Goal: Check status: Check status

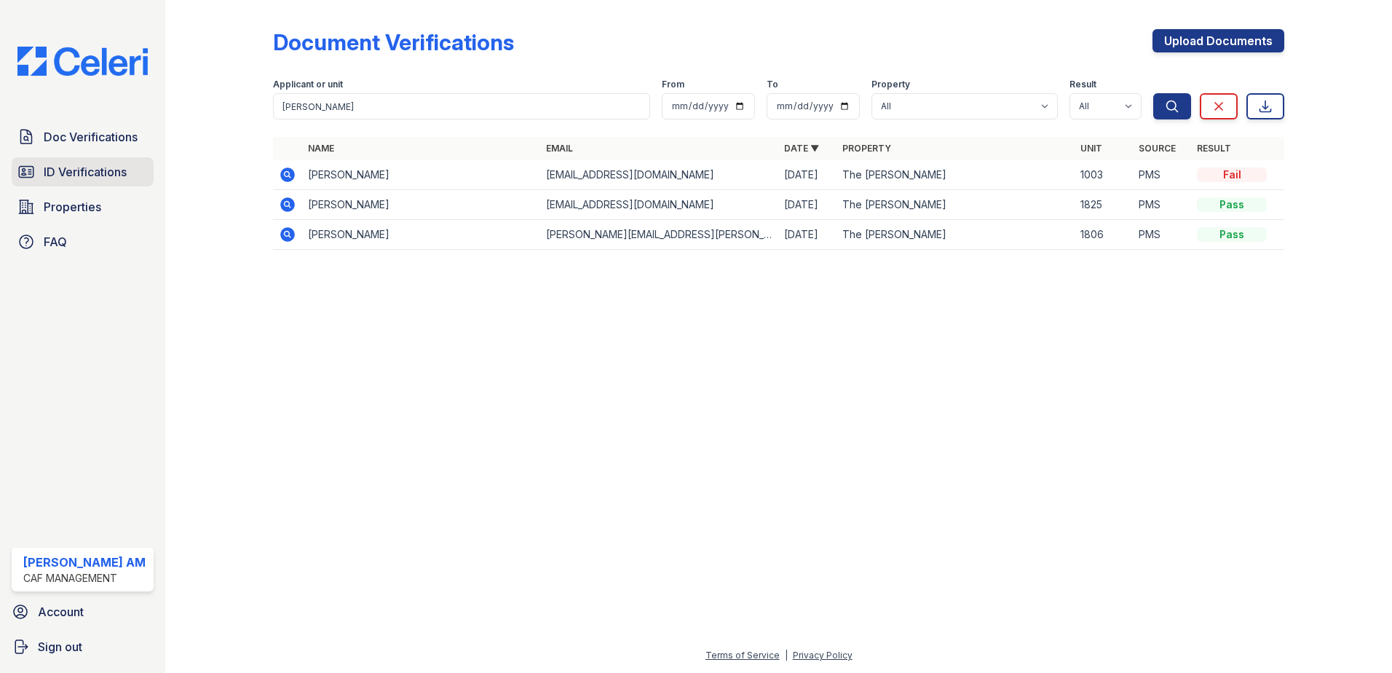
click at [84, 172] on span "ID Verifications" at bounding box center [85, 171] width 83 height 17
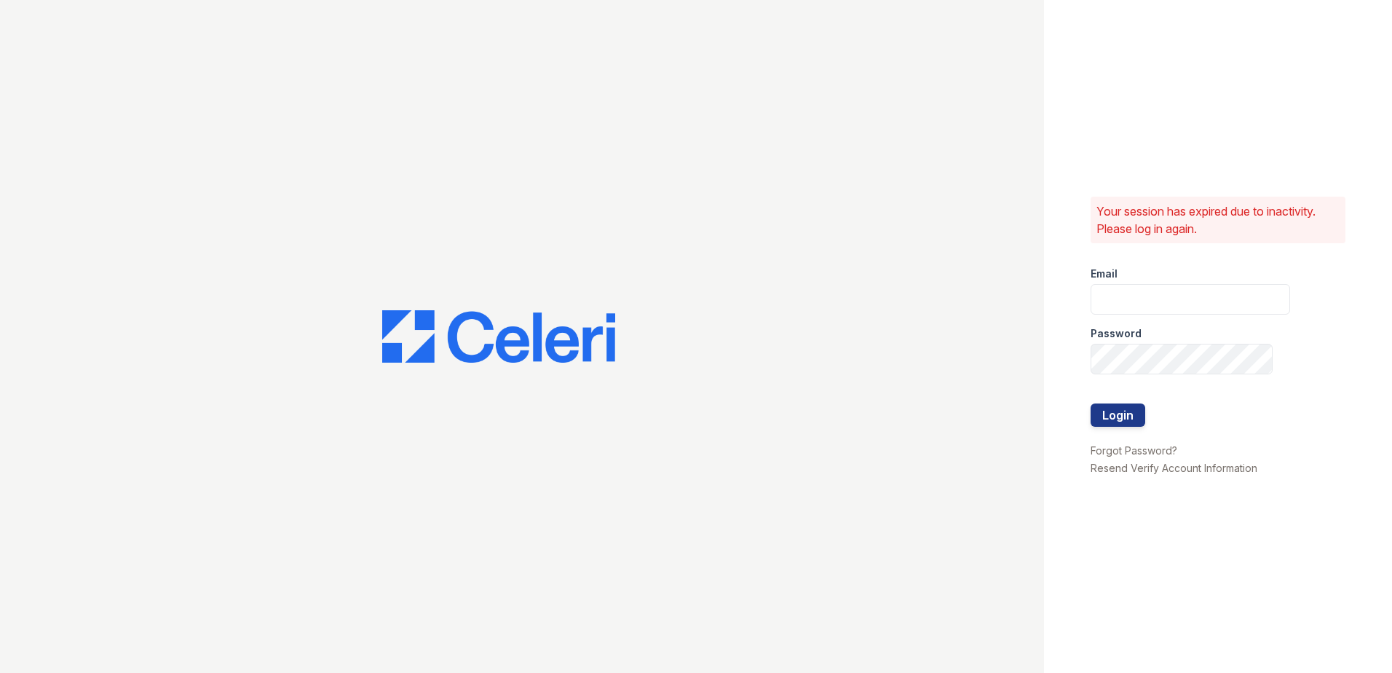
type input "morgan.am@cafmanagement.com"
click at [1130, 413] on button "Login" at bounding box center [1117, 414] width 55 height 23
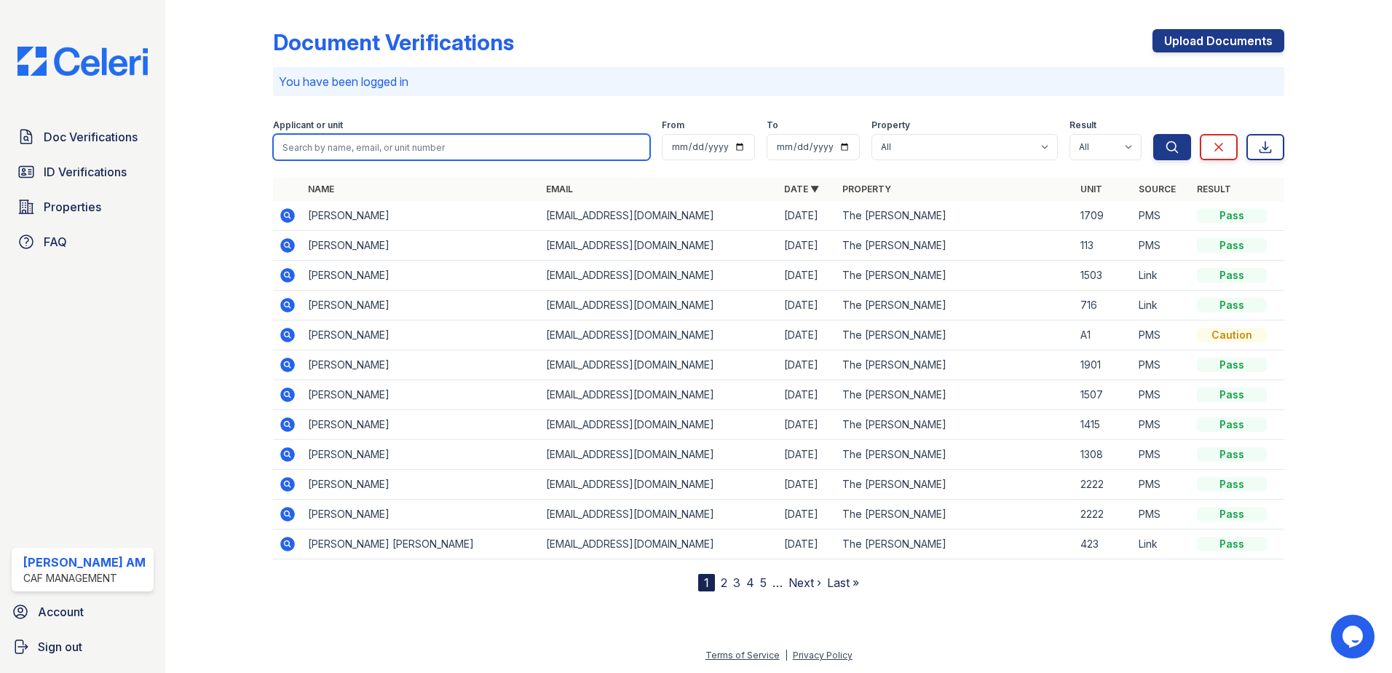
click at [360, 144] on input "search" at bounding box center [461, 147] width 377 height 26
paste input "Craytonia"
type input "Craytonia"
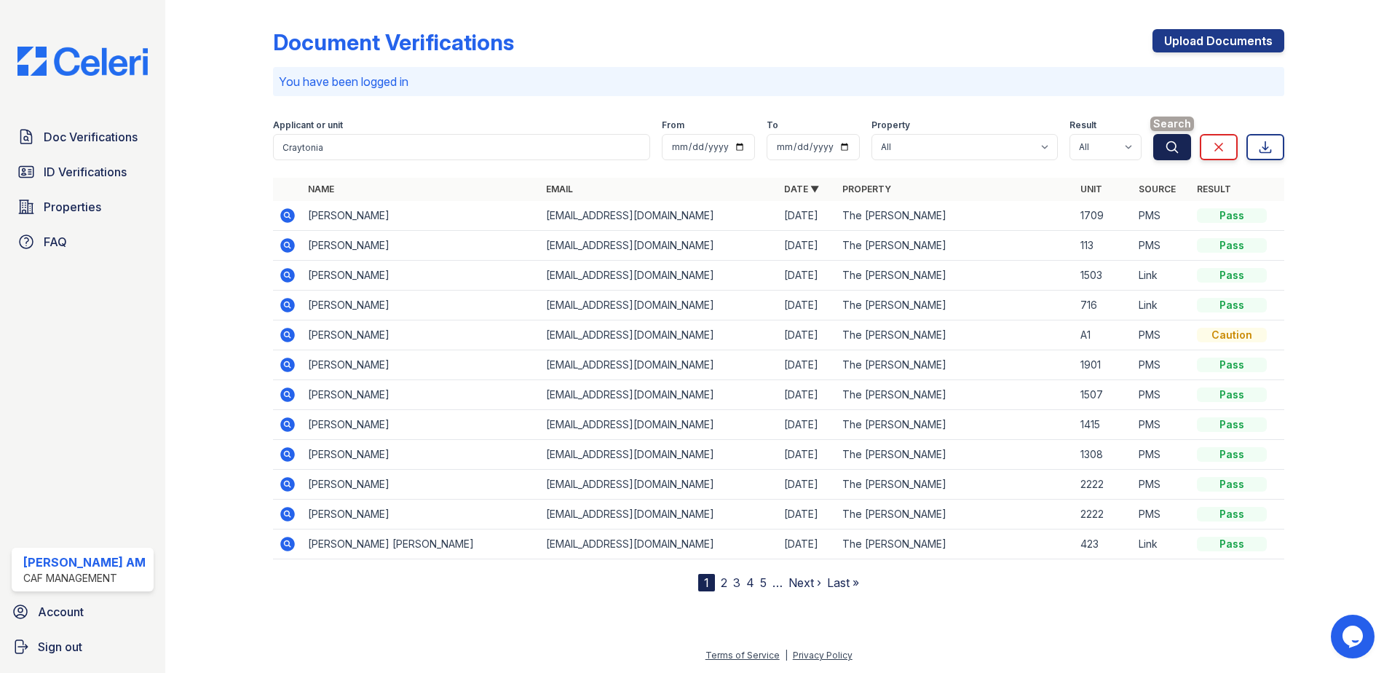
click at [1179, 150] on icon "submit" at bounding box center [1172, 147] width 15 height 15
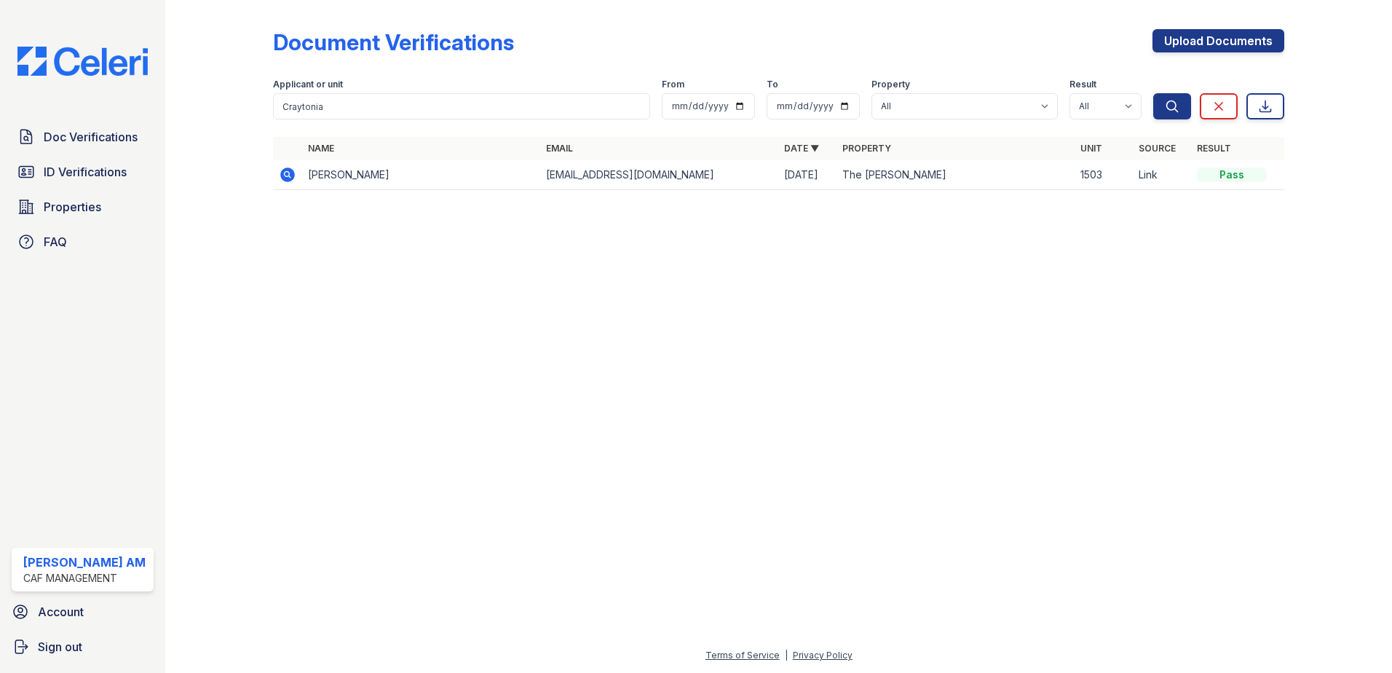
click at [287, 175] on icon at bounding box center [287, 174] width 4 height 4
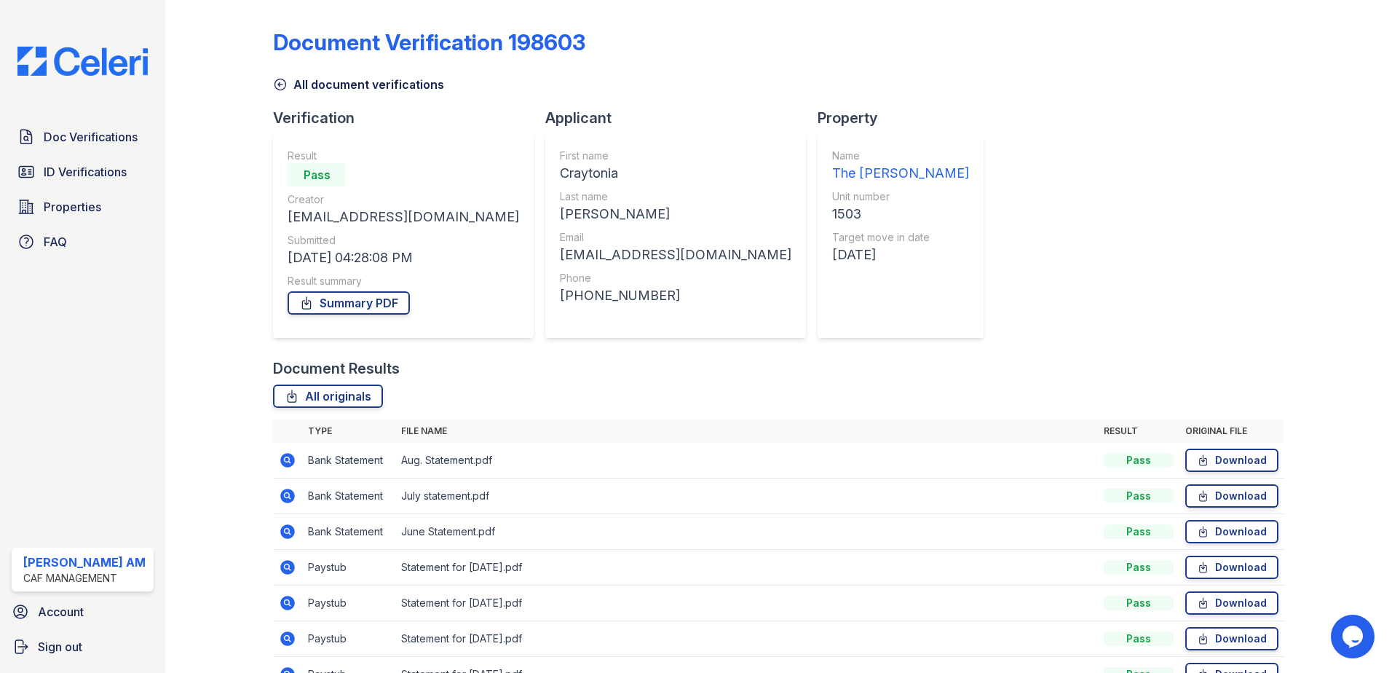
drag, startPoint x: 589, startPoint y: 172, endPoint x: 504, endPoint y: 183, distance: 85.1
click at [545, 183] on div "First name Craytonia Last name [PERSON_NAME] Email [EMAIL_ADDRESS][DOMAIN_NAME]…" at bounding box center [675, 236] width 261 height 204
click at [80, 176] on span "ID Verifications" at bounding box center [85, 171] width 83 height 17
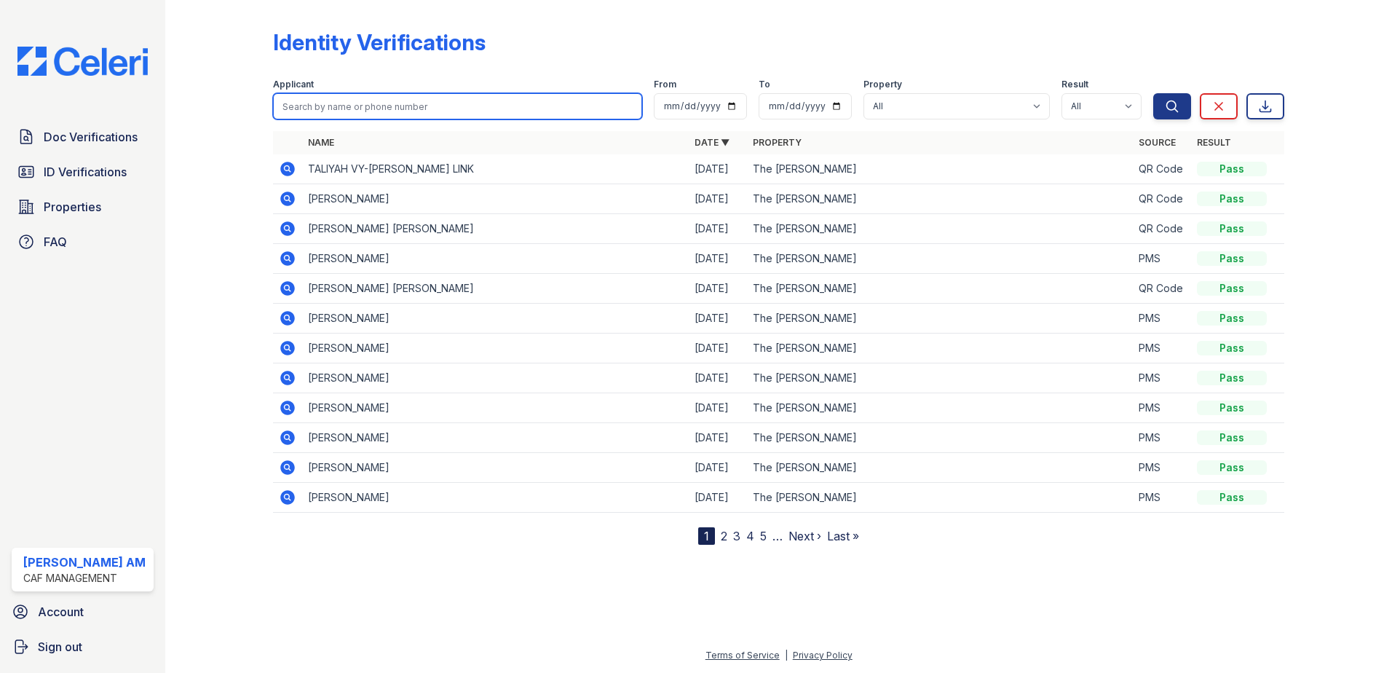
click at [363, 100] on input "search" at bounding box center [457, 106] width 369 height 26
paste input "Craytonia"
type input "Craytonia"
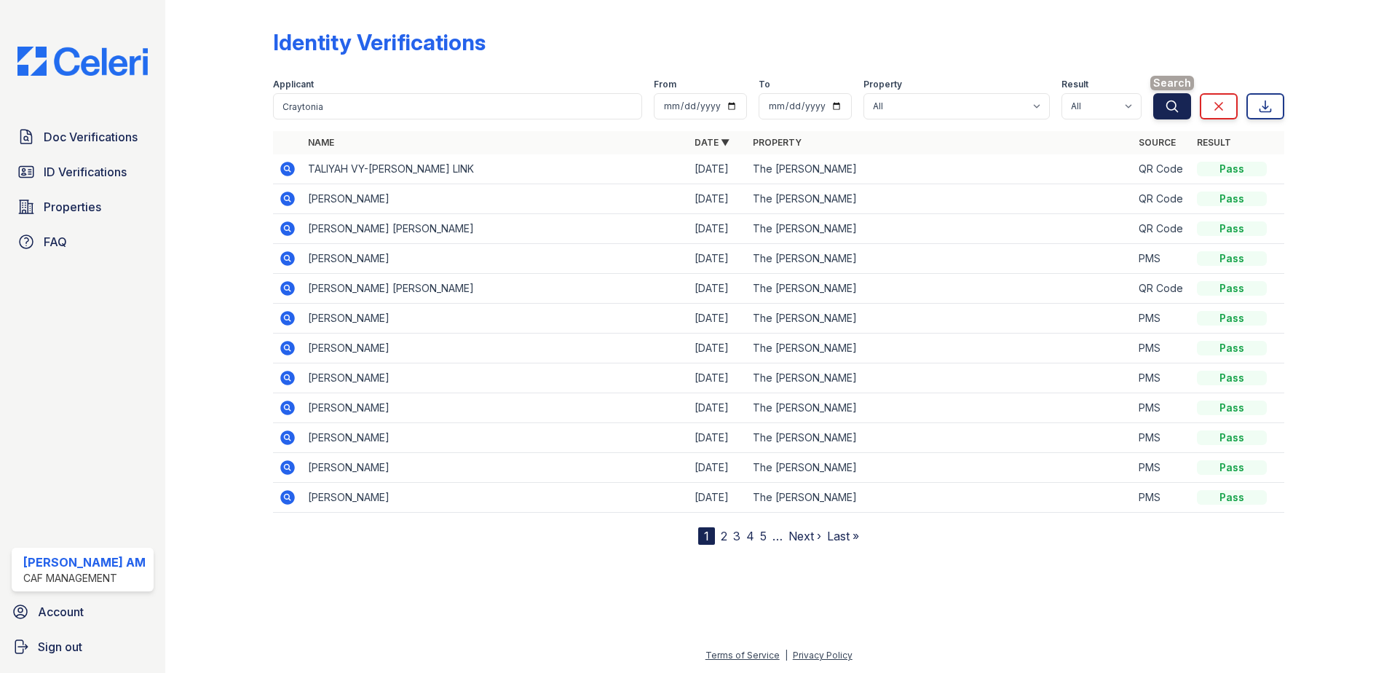
click at [1165, 98] on button "Search" at bounding box center [1172, 106] width 38 height 26
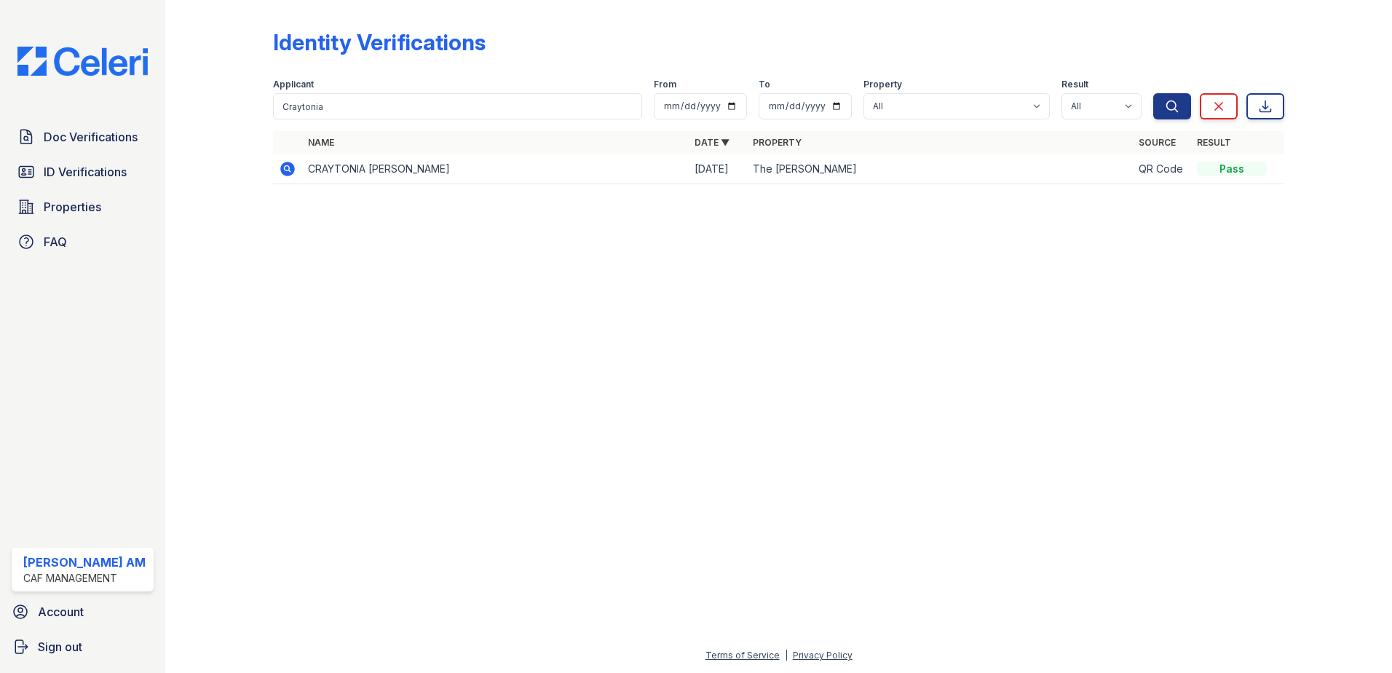
click at [295, 166] on icon at bounding box center [287, 168] width 17 height 17
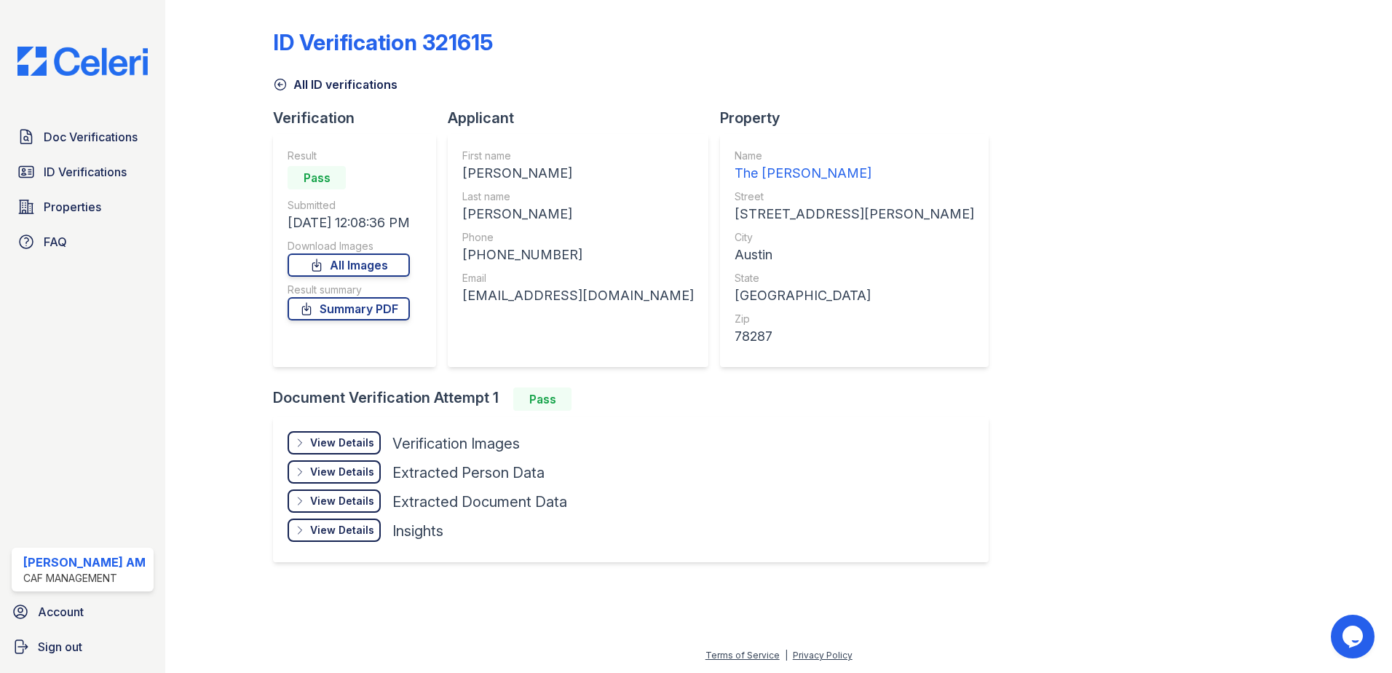
click at [326, 504] on div "View Details" at bounding box center [342, 500] width 64 height 15
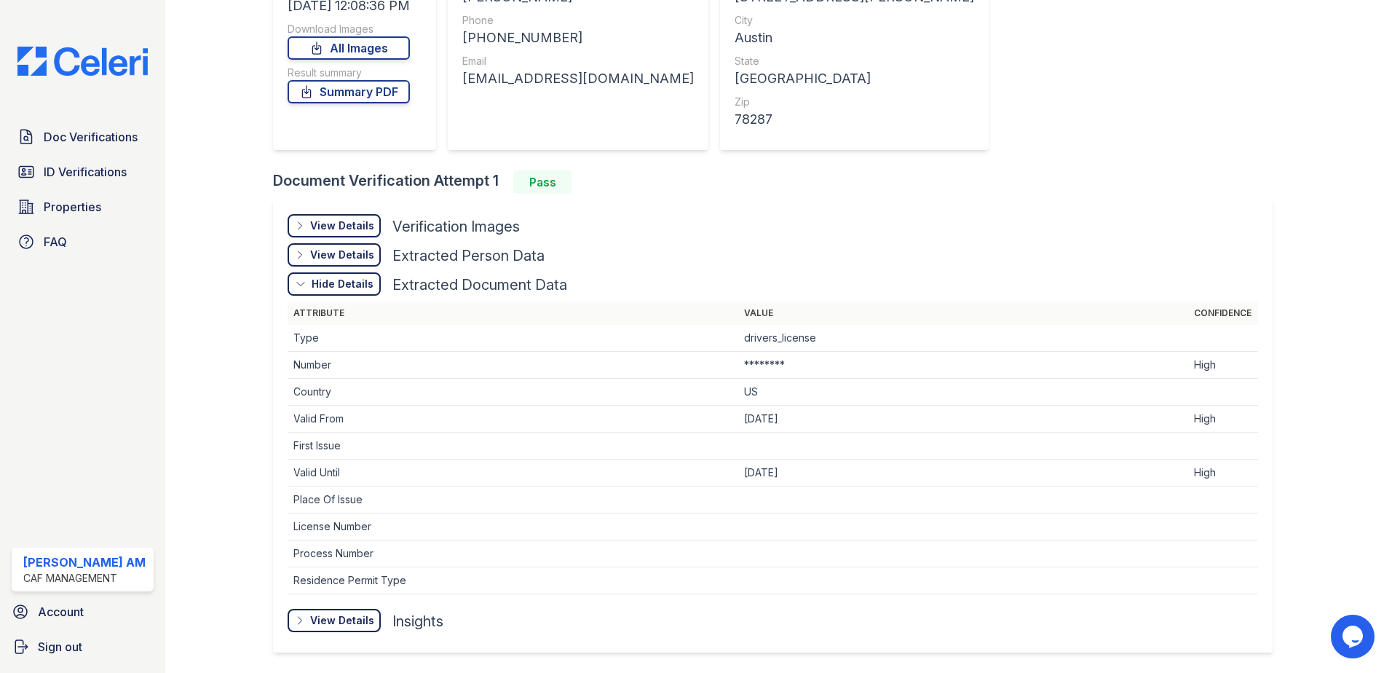
scroll to position [218, 0]
click at [341, 617] on div "View Details" at bounding box center [342, 618] width 64 height 15
click at [378, 42] on link "All Images" at bounding box center [348, 46] width 122 height 23
